Goal: Task Accomplishment & Management: Use online tool/utility

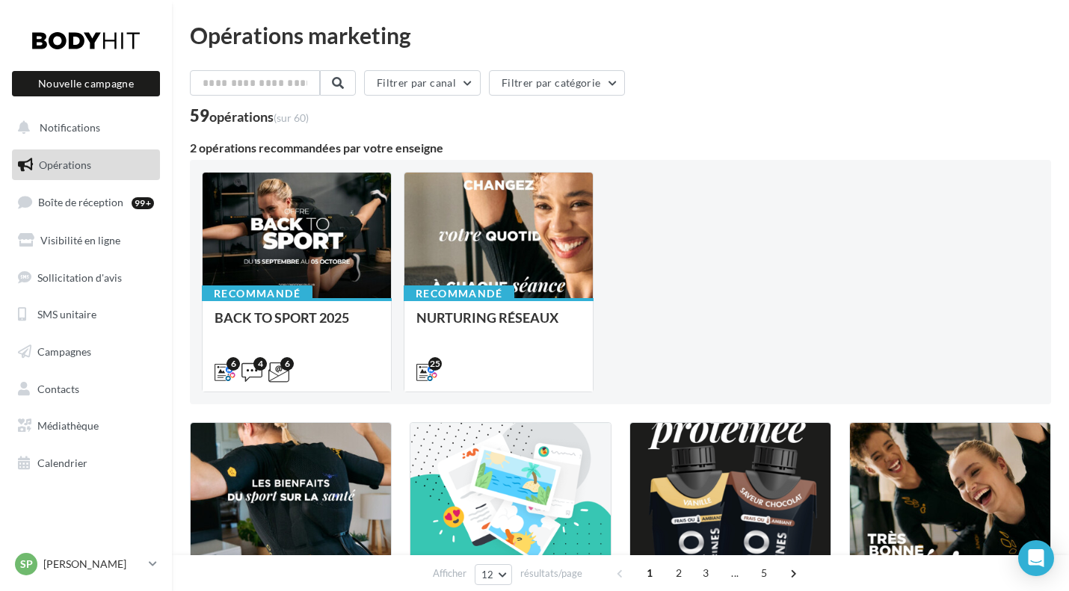
click at [289, 222] on div at bounding box center [297, 236] width 188 height 127
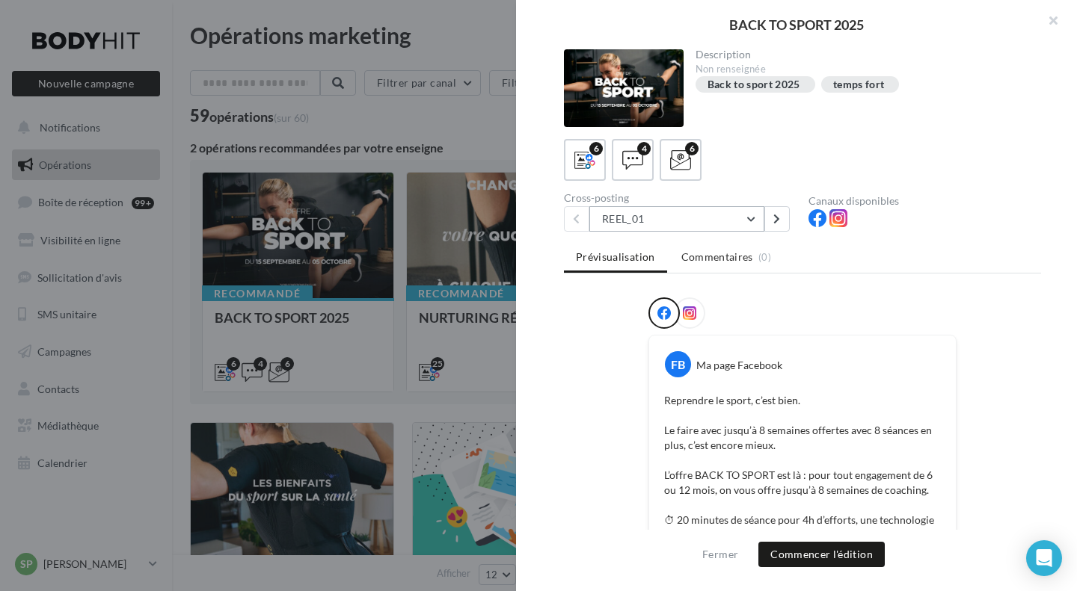
click at [755, 218] on button "REEL_01" at bounding box center [676, 218] width 175 height 25
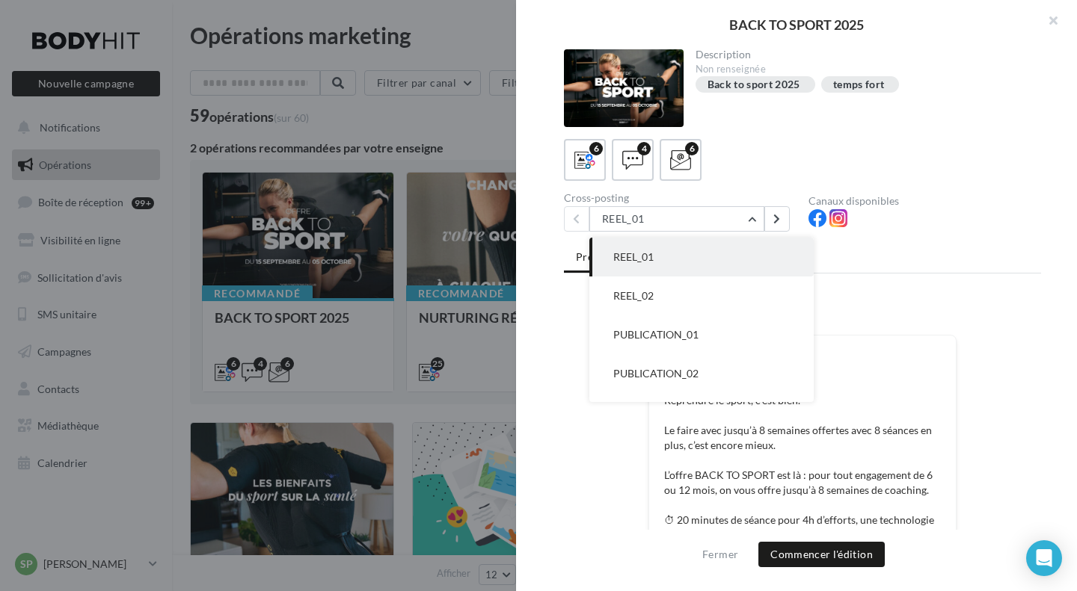
click at [641, 159] on icon at bounding box center [632, 160] width 21 height 21
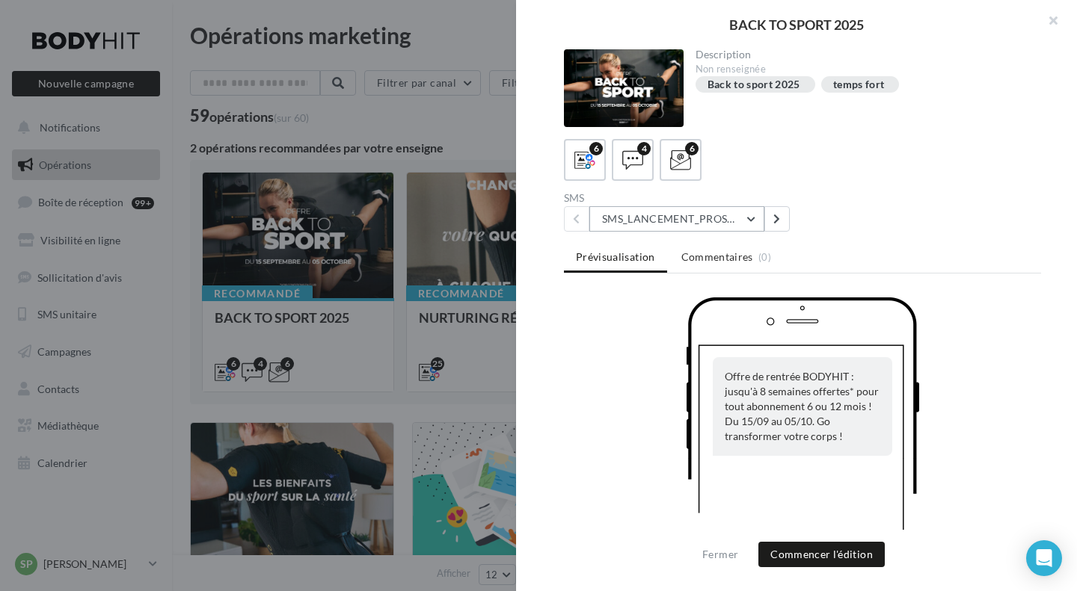
click at [748, 217] on button "SMS_LANCEMENT_PROSPECT/ANCIENSCLIENTS" at bounding box center [676, 218] width 175 height 25
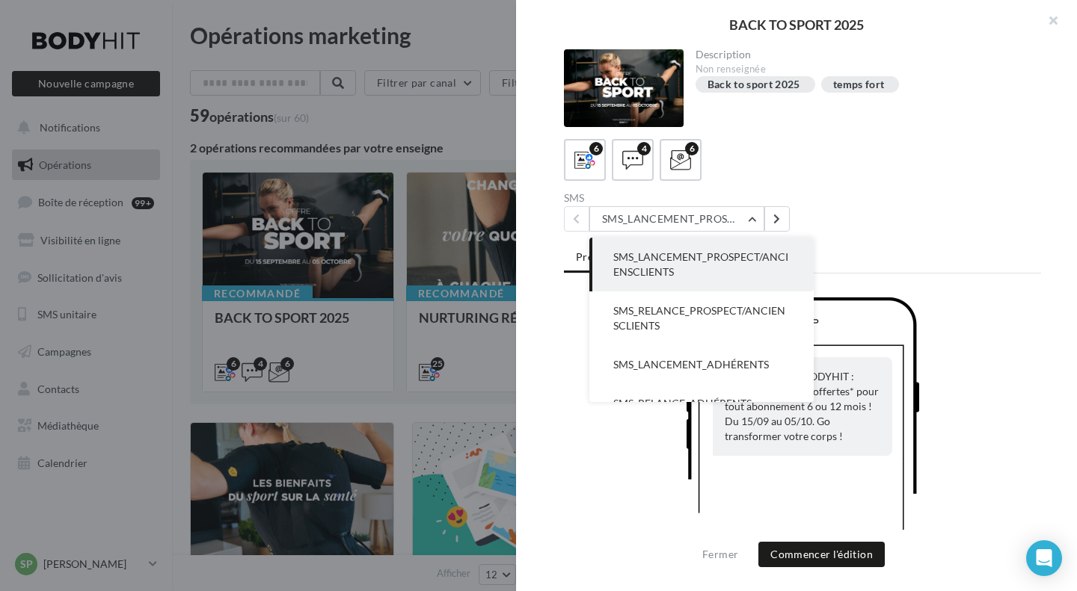
click at [716, 313] on span "SMS_RELANCE_PROSPECT/ANCIENSCLIENTS" at bounding box center [699, 318] width 172 height 28
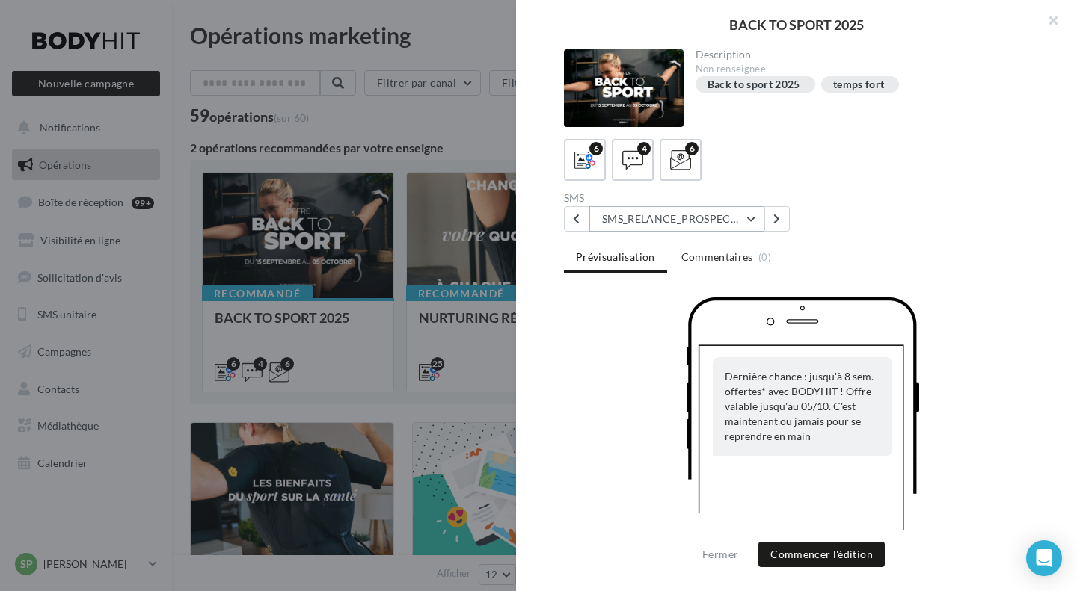
click at [753, 218] on button "SMS_RELANCE_PROSPECT/ANCIENSCLIENTS" at bounding box center [676, 218] width 175 height 25
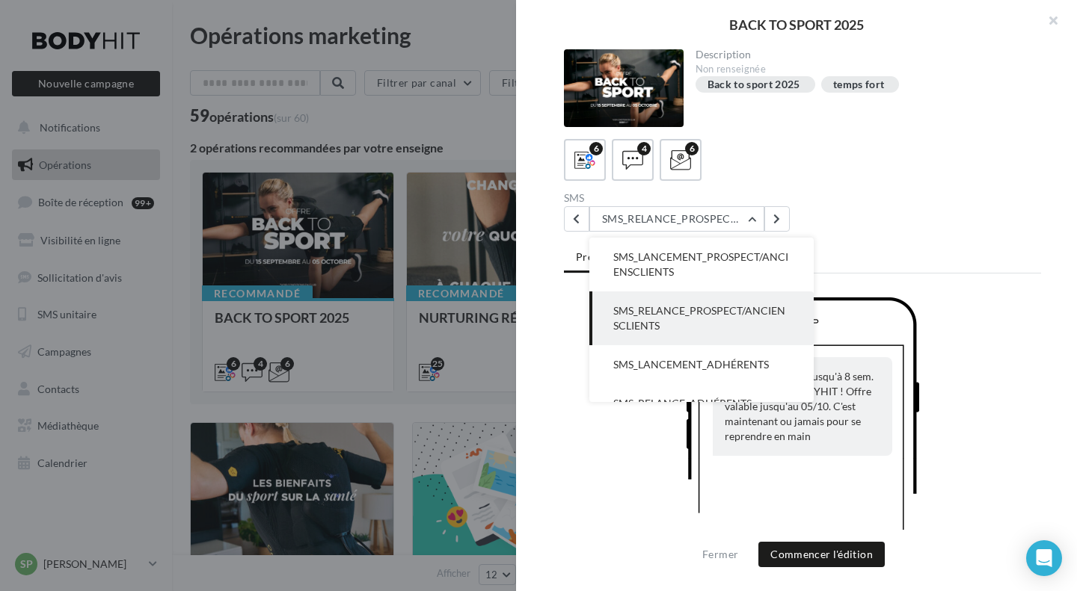
click at [712, 363] on span "SMS_LANCEMENT_ADHÉRENTS" at bounding box center [691, 364] width 156 height 13
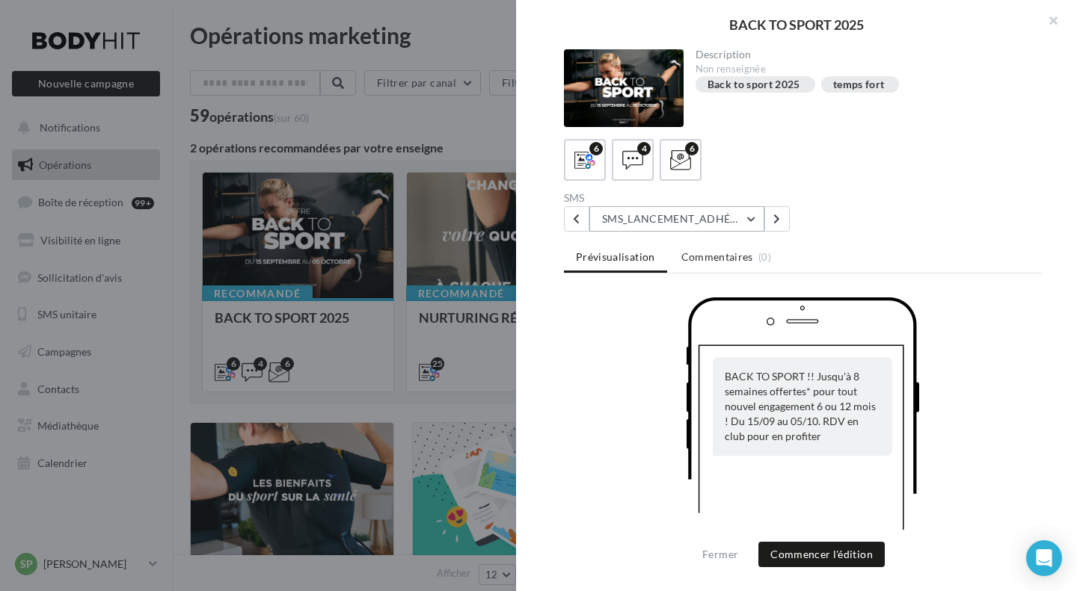
click at [749, 222] on button "SMS_LANCEMENT_ADHÉRENTS" at bounding box center [676, 218] width 175 height 25
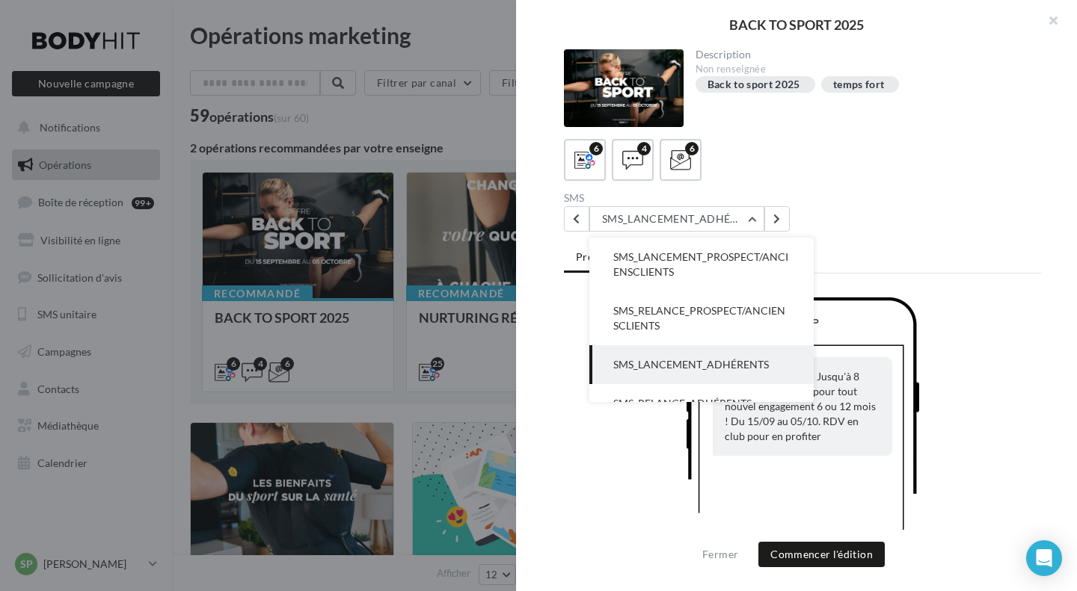
click at [701, 271] on button "SMS_LANCEMENT_PROSPECT/ANCIENSCLIENTS" at bounding box center [701, 265] width 224 height 54
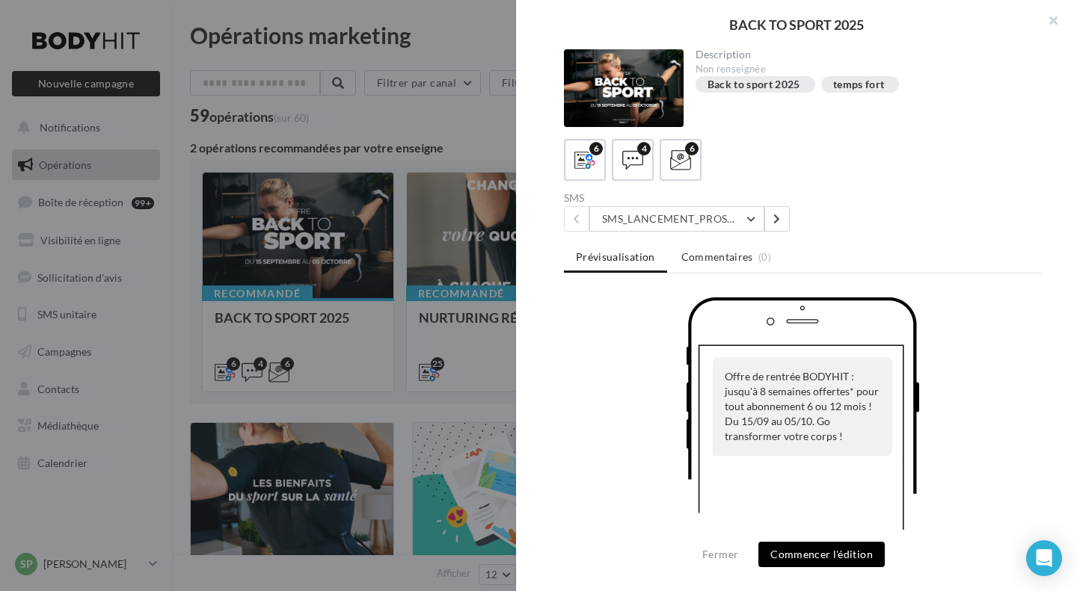
click at [820, 552] on button "Commencer l'édition" at bounding box center [821, 554] width 126 height 25
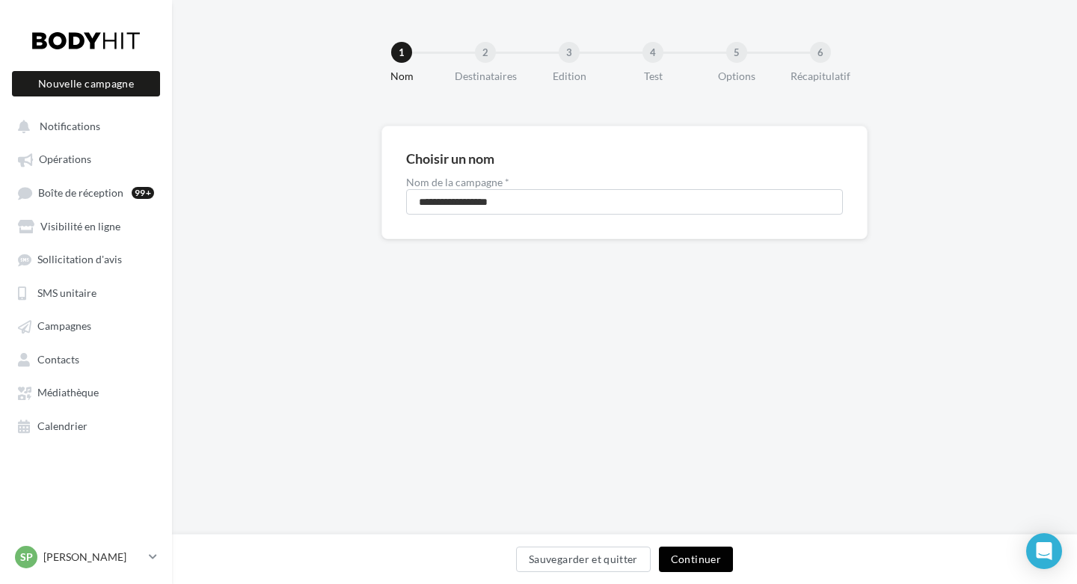
click at [706, 565] on button "Continuer" at bounding box center [696, 559] width 74 height 25
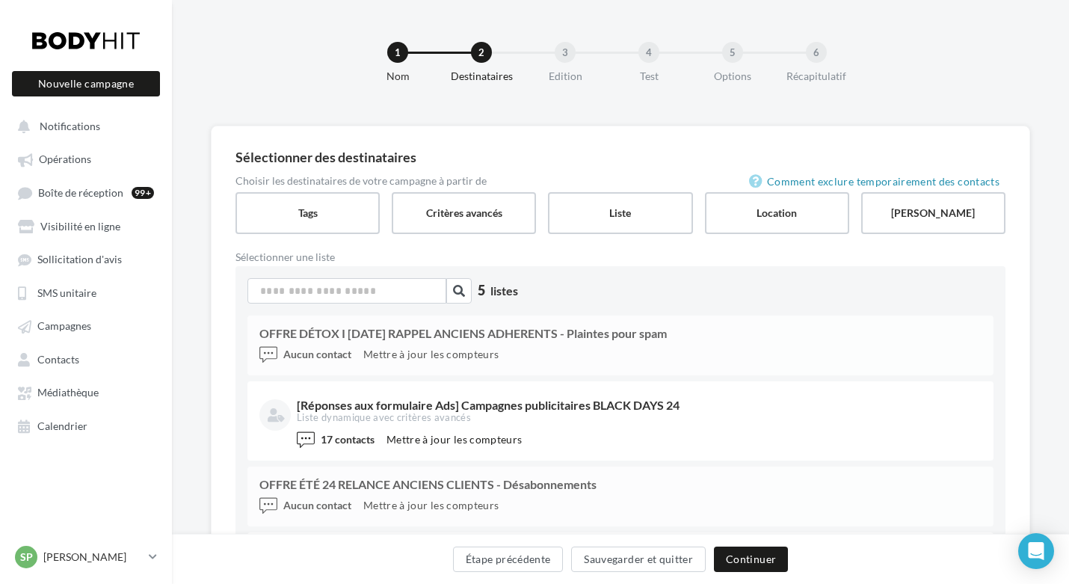
click at [621, 210] on label "Liste" at bounding box center [620, 213] width 144 height 42
click at [318, 216] on label "Tags" at bounding box center [308, 213] width 144 height 42
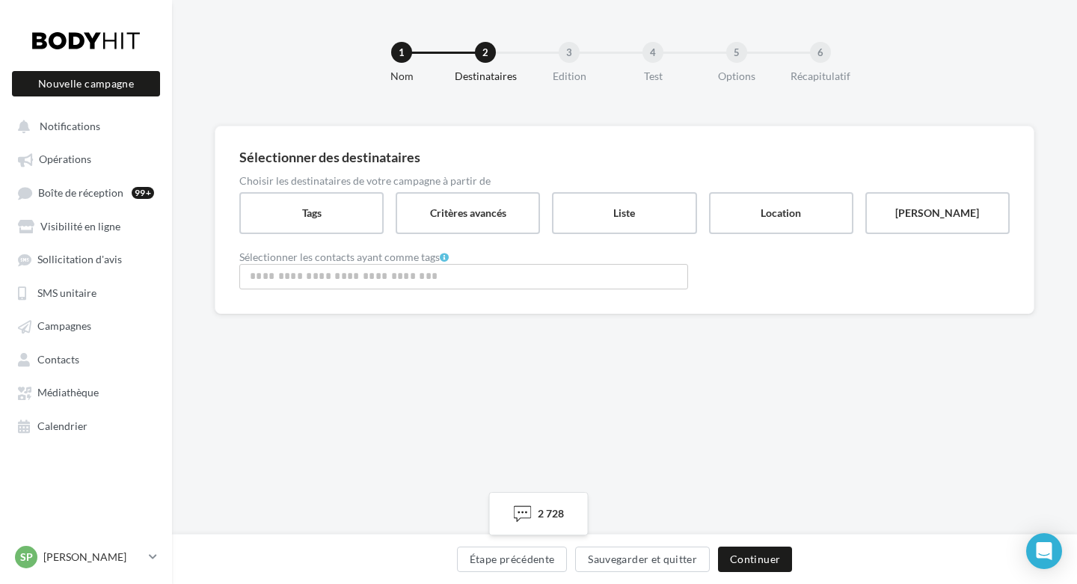
click at [609, 215] on label "Liste" at bounding box center [624, 213] width 144 height 42
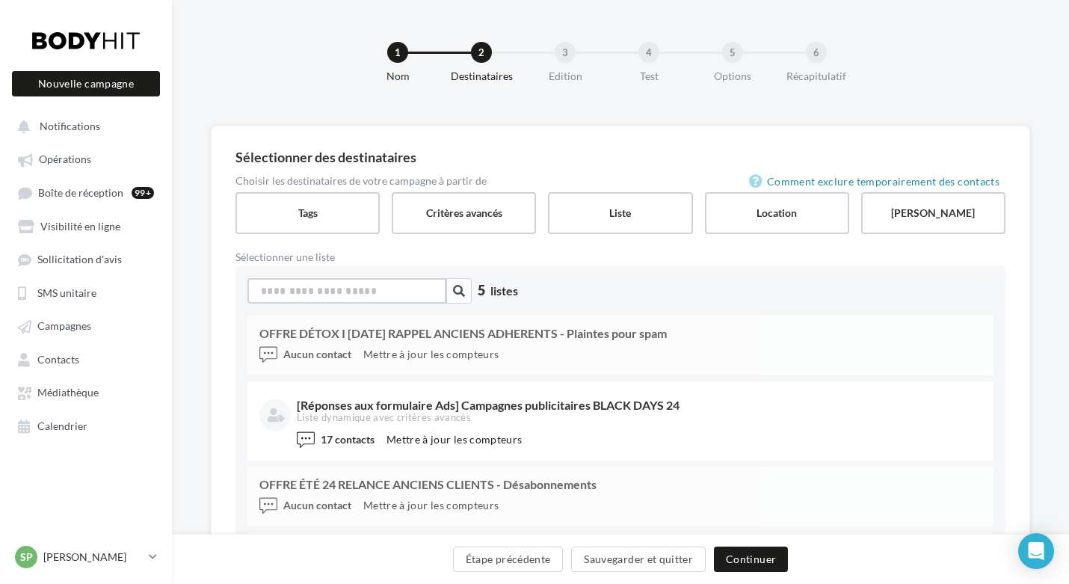
click at [380, 293] on input at bounding box center [347, 290] width 199 height 25
click at [316, 209] on label "Tags" at bounding box center [308, 213] width 144 height 42
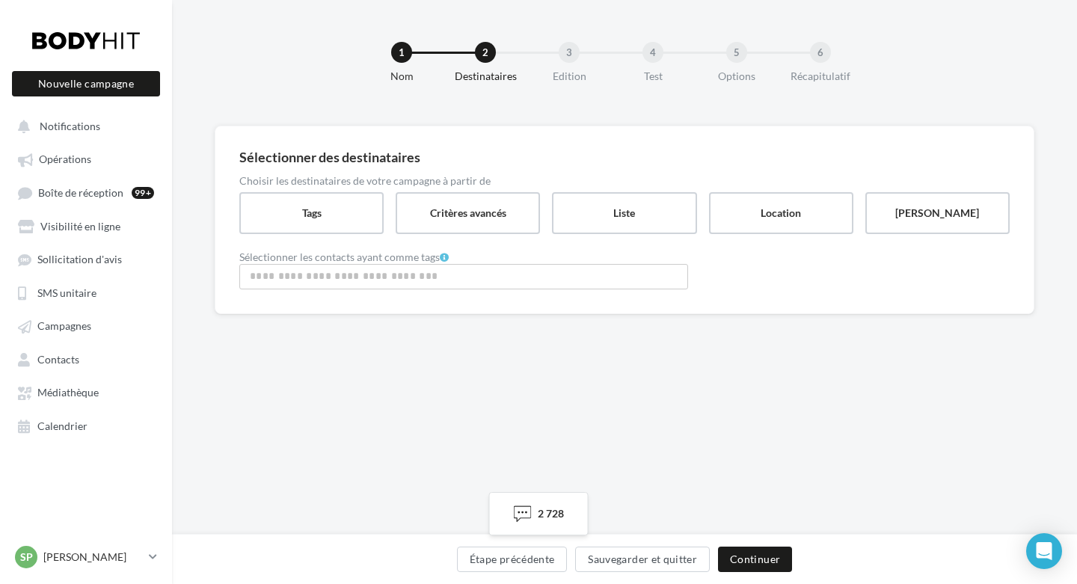
click at [305, 271] on input "Rechercher ou sélectionner un tag" at bounding box center [463, 276] width 441 height 17
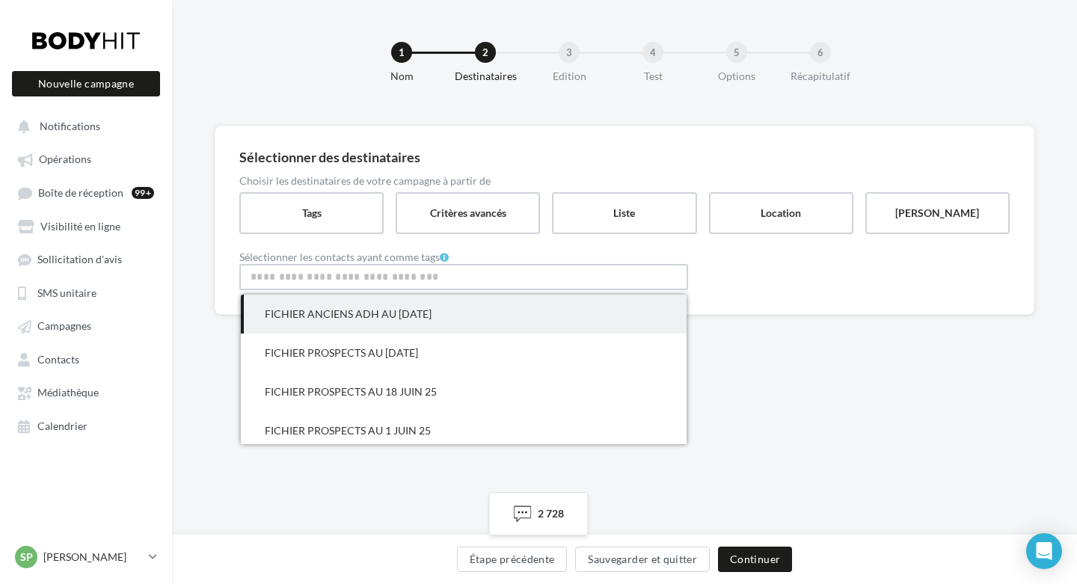
click at [322, 323] on span "FICHIER ANCIENS ADH AU [DATE]" at bounding box center [464, 314] width 446 height 39
click at [354, 274] on span "FICHIER ANCIENS ADH AU [DATE]" at bounding box center [343, 277] width 172 height 13
click at [747, 559] on button "Continuer" at bounding box center [755, 559] width 74 height 25
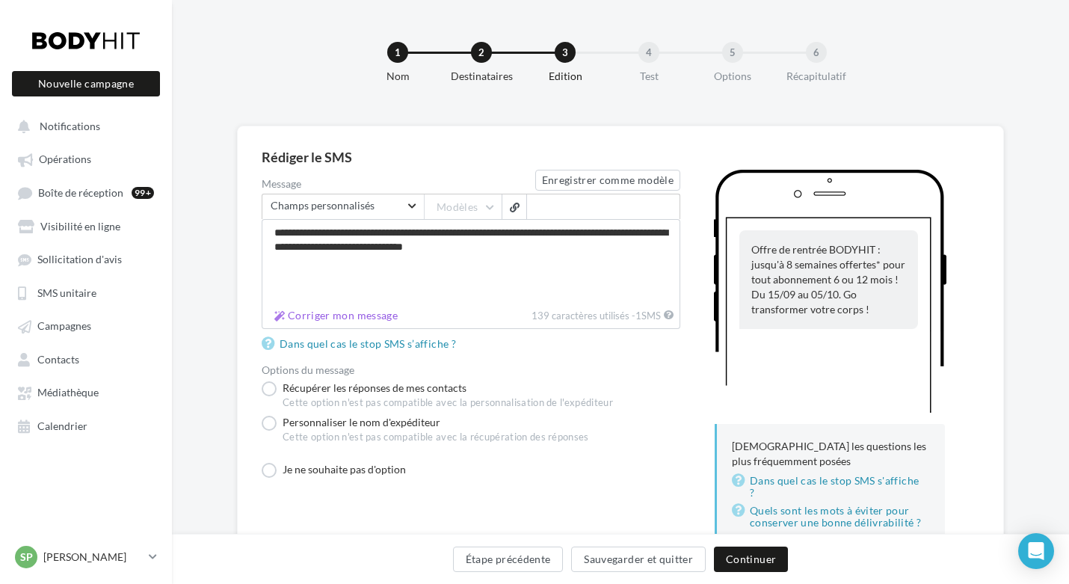
click at [268, 388] on label "Récupérer les réponses de mes contacts Cette option n'est pas compatible avec l…" at bounding box center [437, 395] width 351 height 28
click at [269, 422] on label "Personnaliser le nom d'expéditeur Cette option n'est pas compatible avec la réc…" at bounding box center [426, 433] width 328 height 34
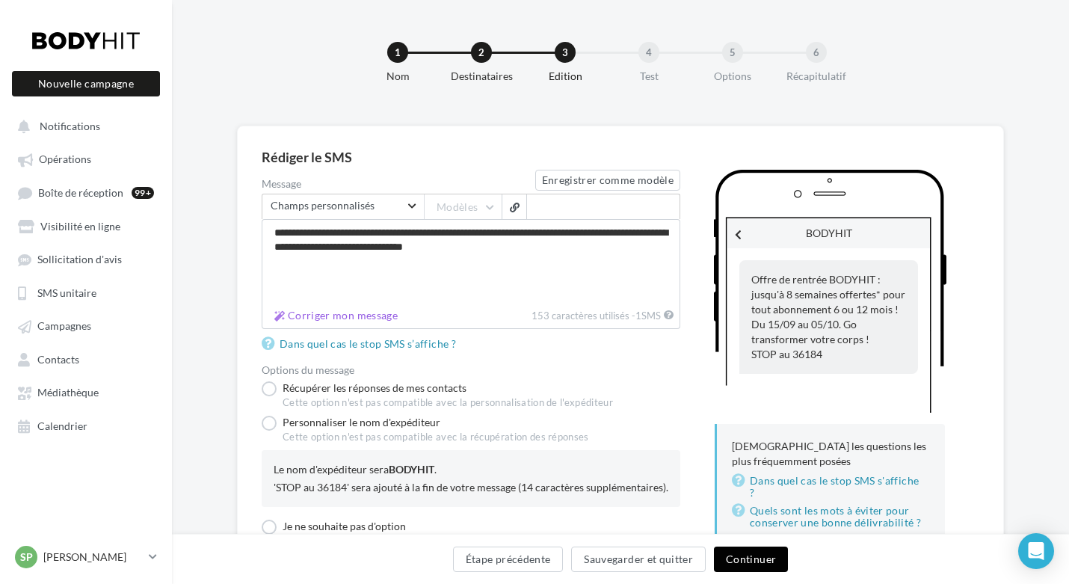
click at [751, 557] on button "Continuer" at bounding box center [751, 559] width 74 height 25
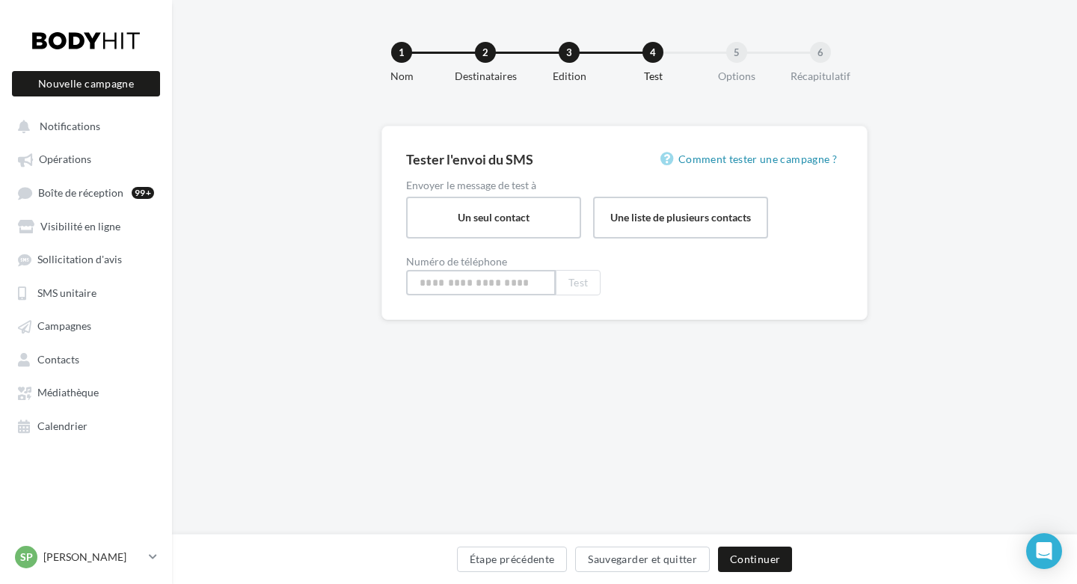
click at [485, 280] on input at bounding box center [481, 282] width 150 height 25
type input "**********"
click at [582, 288] on button "Test" at bounding box center [578, 282] width 45 height 25
click at [527, 556] on button "Étape précédente" at bounding box center [512, 559] width 111 height 25
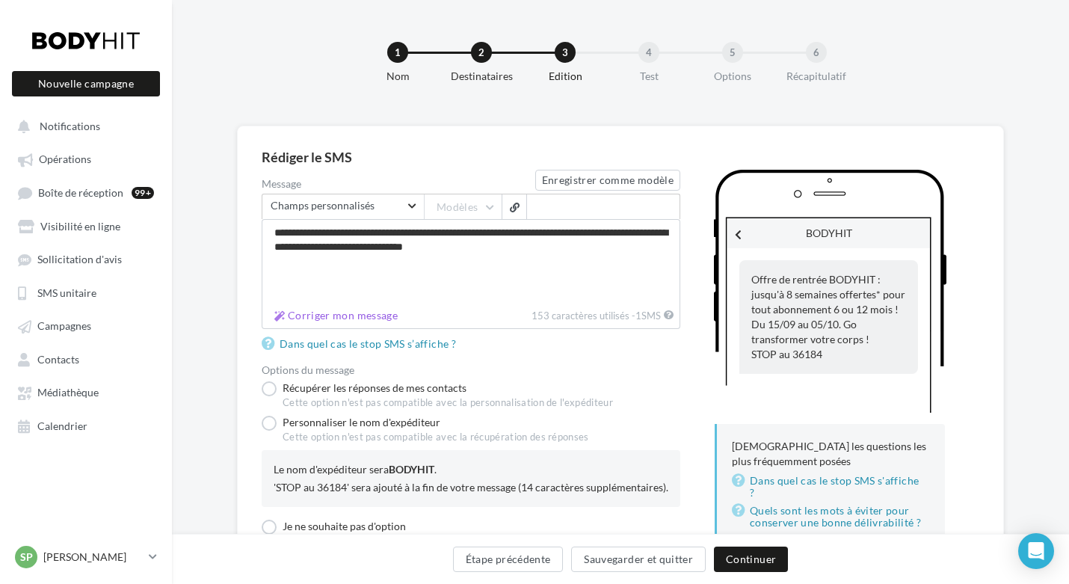
click at [67, 129] on span "Notifications" at bounding box center [70, 126] width 61 height 13
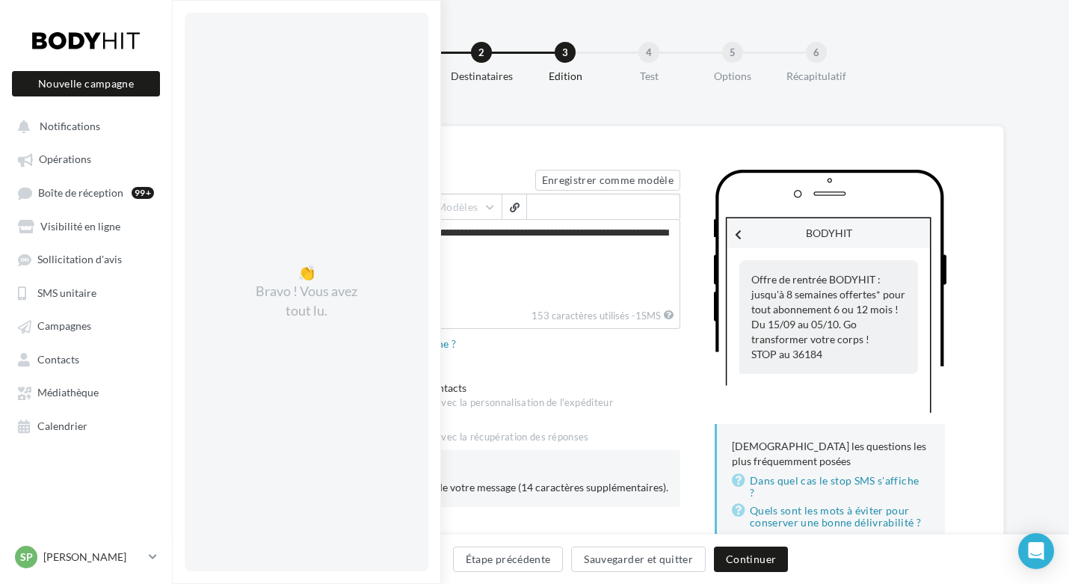
click at [635, 122] on div "1 Nom 2 Destinataires 3 Edition 4 Test 5 Options 6 Récapitulatif" at bounding box center [620, 63] width 897 height 126
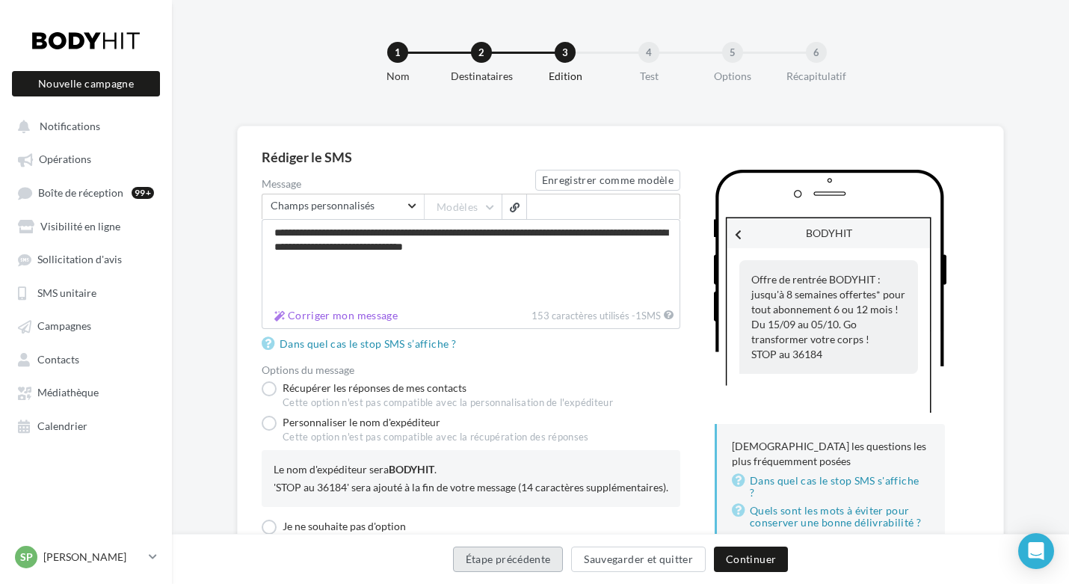
click at [520, 562] on button "Étape précédente" at bounding box center [508, 559] width 111 height 25
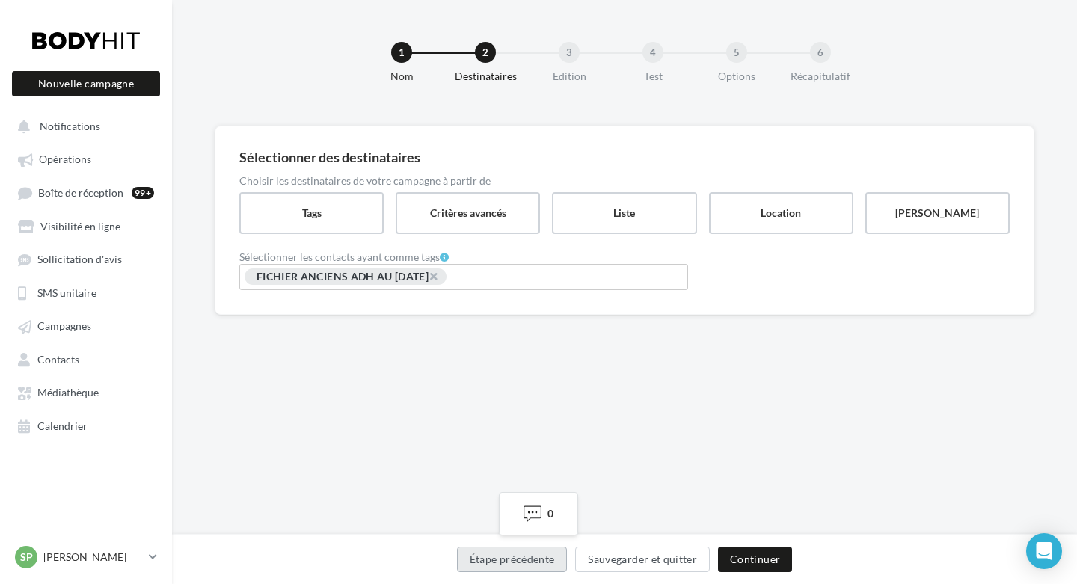
click at [496, 557] on button "Étape précédente" at bounding box center [512, 559] width 111 height 25
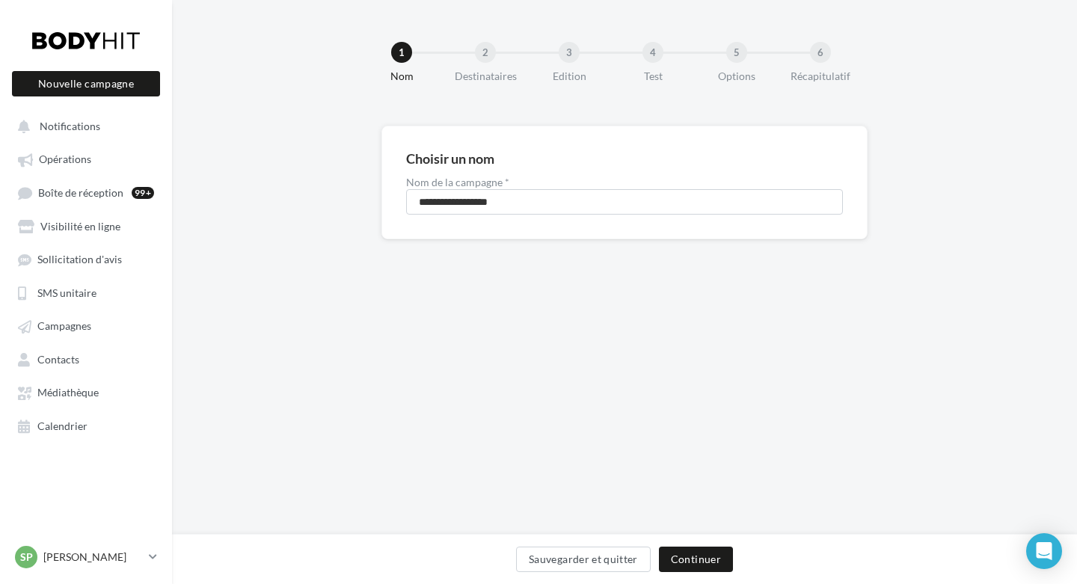
click at [496, 557] on div "Sauvegarder et quitter Continuer" at bounding box center [624, 562] width 881 height 31
click at [574, 562] on button "Sauvegarder et quitter" at bounding box center [583, 559] width 135 height 25
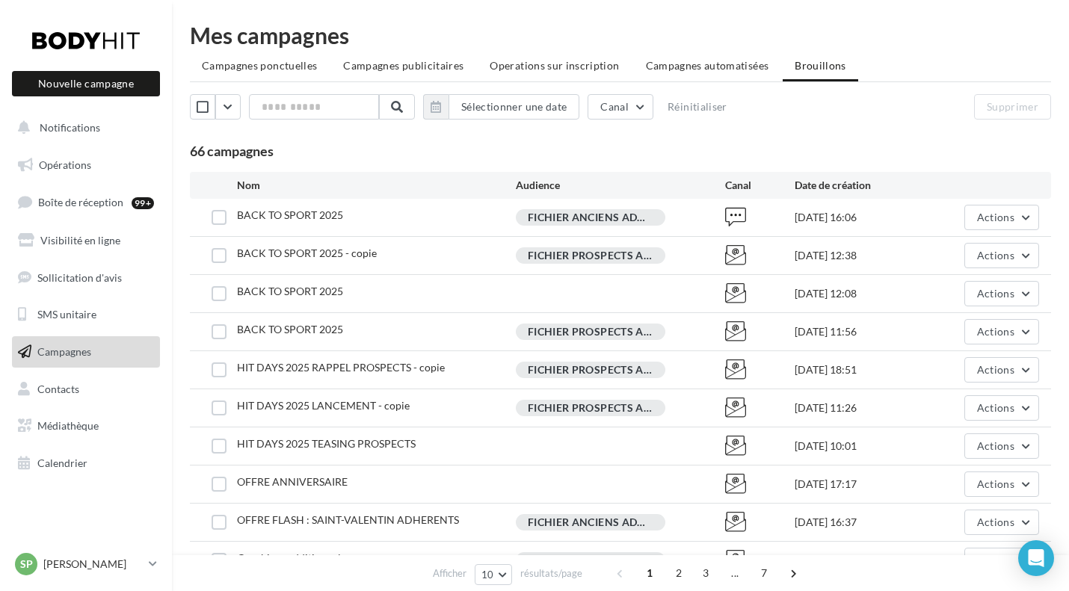
click at [71, 166] on span "Opérations" at bounding box center [65, 165] width 52 height 13
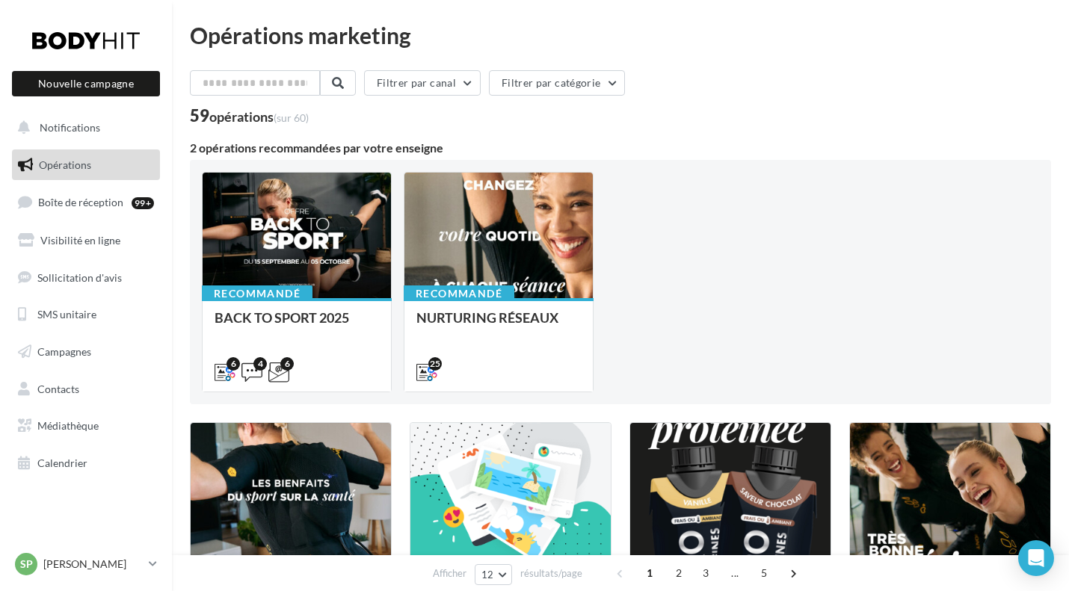
click at [340, 230] on div at bounding box center [297, 236] width 188 height 127
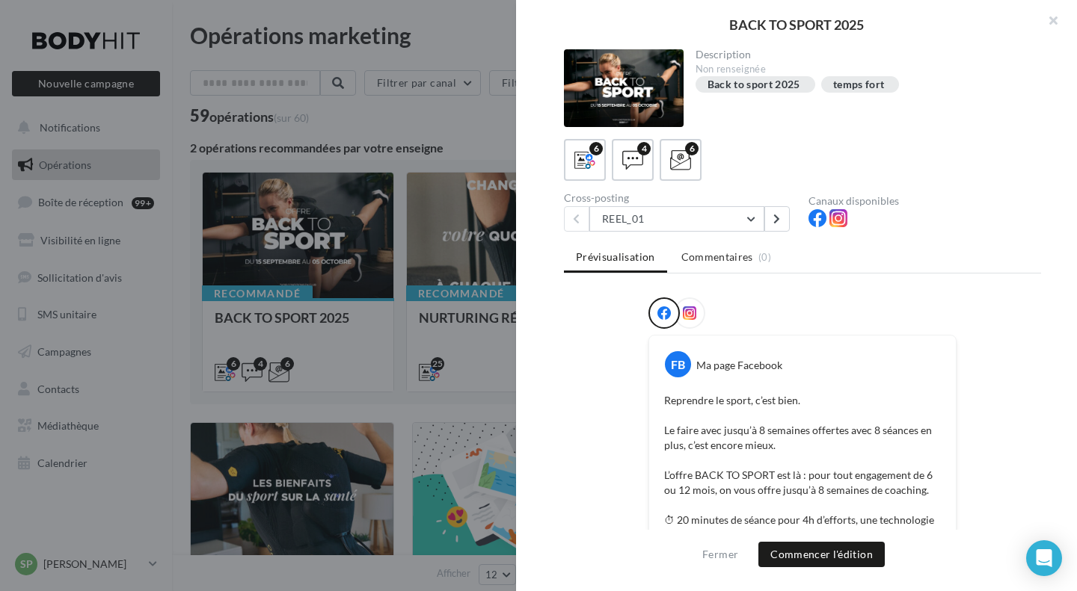
click at [638, 158] on icon at bounding box center [632, 160] width 21 height 21
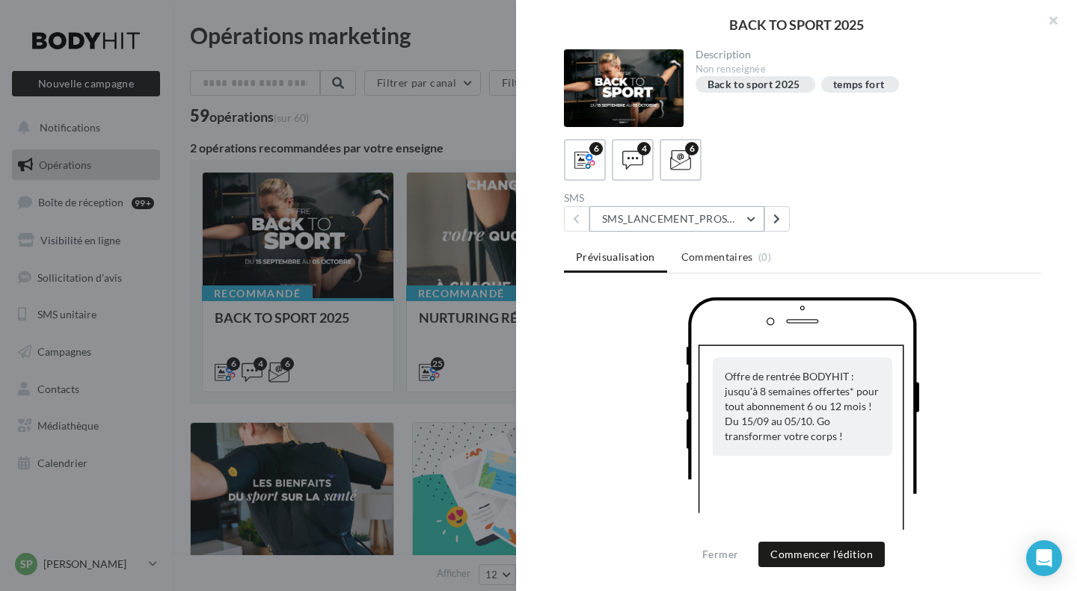
click at [748, 224] on button "SMS_LANCEMENT_PROSPECT/ANCIENSCLIENTS" at bounding box center [676, 218] width 175 height 25
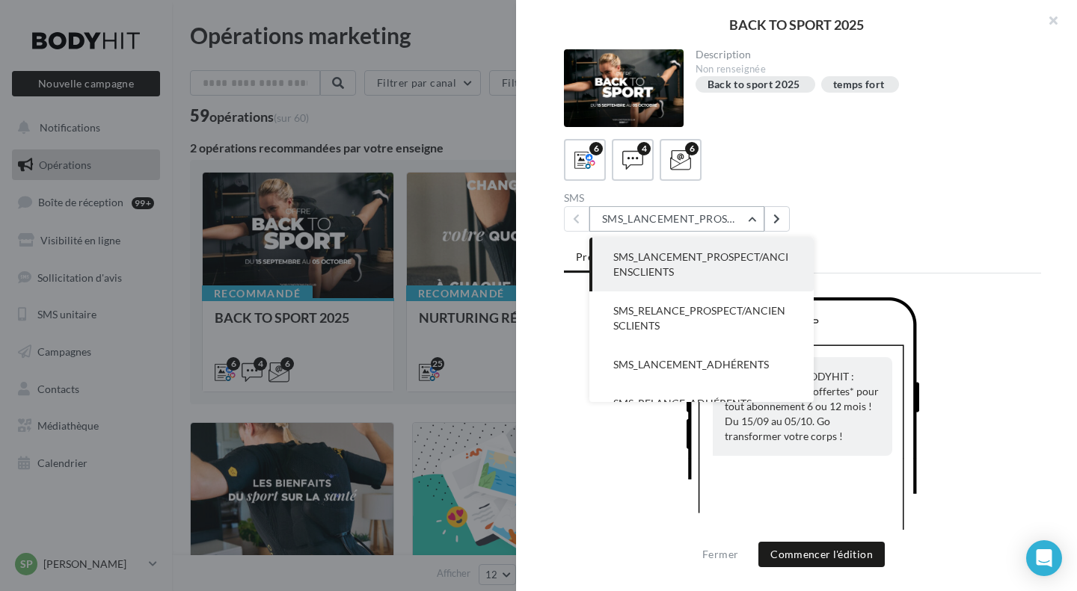
scroll to position [21, 0]
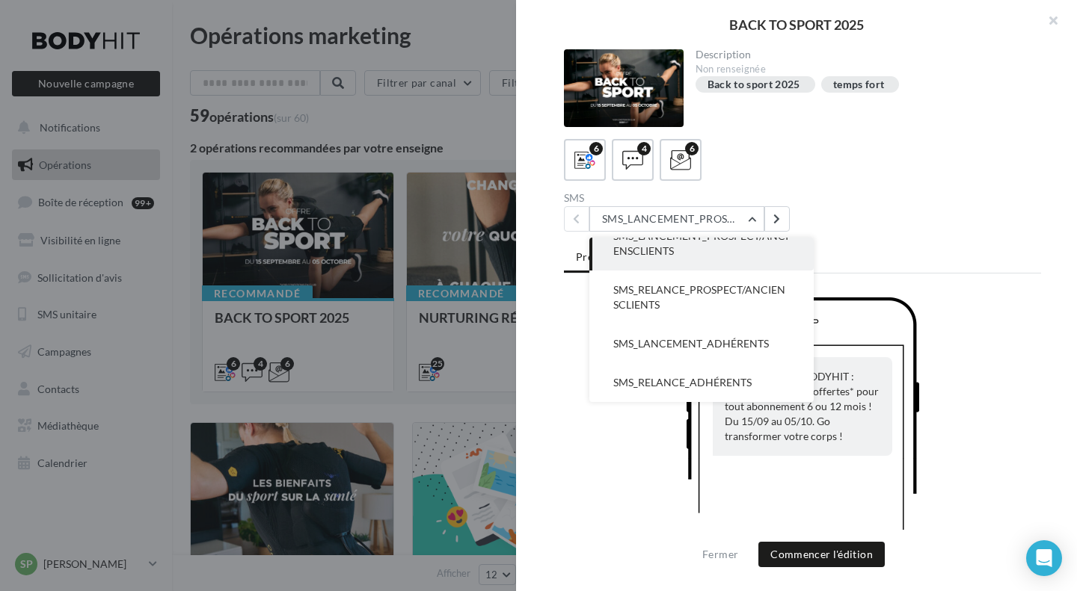
click at [720, 289] on span "SMS_RELANCE_PROSPECT/ANCIENSCLIENTS" at bounding box center [699, 297] width 172 height 28
